Goal: Task Accomplishment & Management: Manage account settings

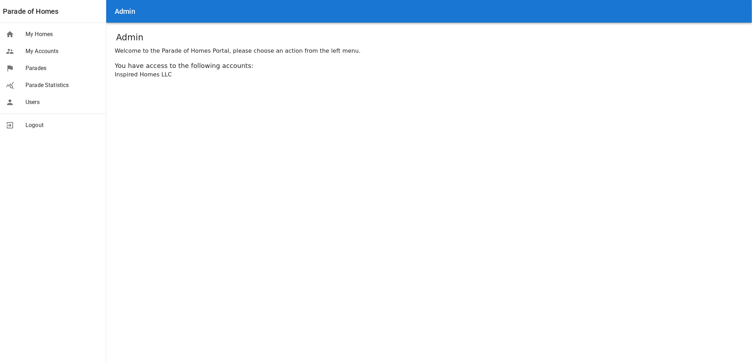
click at [27, 64] on span "Parades" at bounding box center [62, 68] width 75 height 8
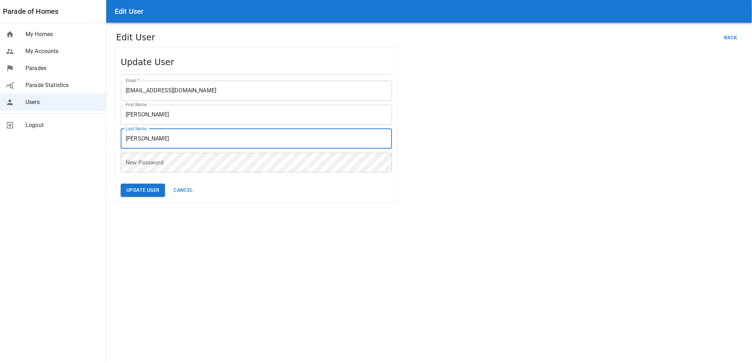
drag, startPoint x: 160, startPoint y: 137, endPoint x: 120, endPoint y: 142, distance: 40.6
click at [120, 142] on div "Update User Email * [EMAIL_ADDRESS][DOMAIN_NAME] Email * First Name [PERSON_NAM…" at bounding box center [256, 125] width 283 height 156
type input "[PERSON_NAME]"
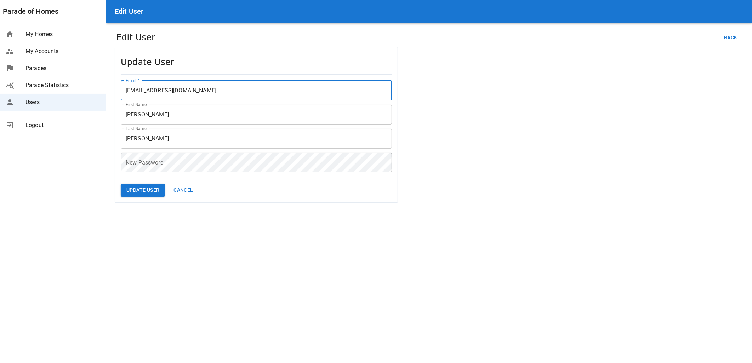
drag, startPoint x: 150, startPoint y: 88, endPoint x: 129, endPoint y: 90, distance: 21.3
click at [129, 90] on input "[EMAIL_ADDRESS][DOMAIN_NAME]" at bounding box center [256, 91] width 271 height 20
type input "[EMAIL_ADDRESS][DOMAIN_NAME]"
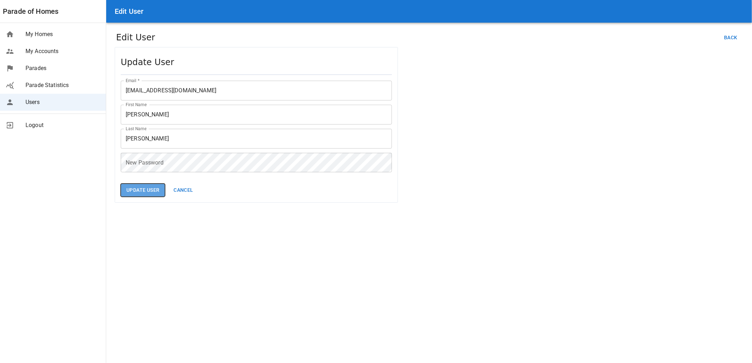
click at [143, 185] on button "Update User" at bounding box center [143, 190] width 44 height 13
